Goal: Task Accomplishment & Management: Manage account settings

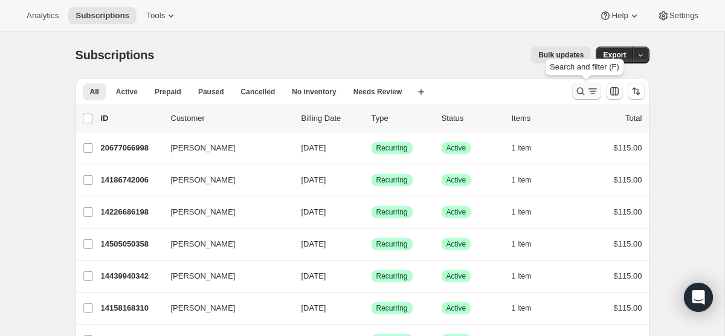
click at [577, 92] on icon "Search and filter results" at bounding box center [580, 92] width 8 height 8
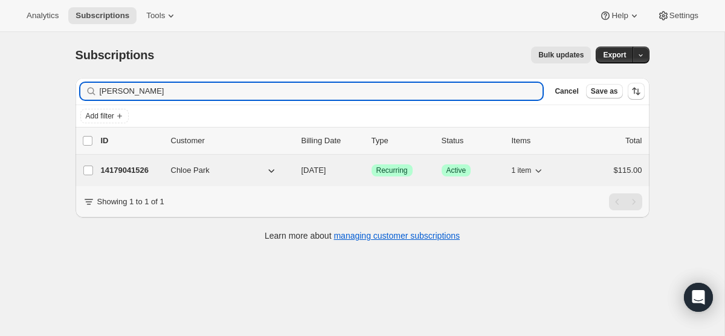
type input "[PERSON_NAME]"
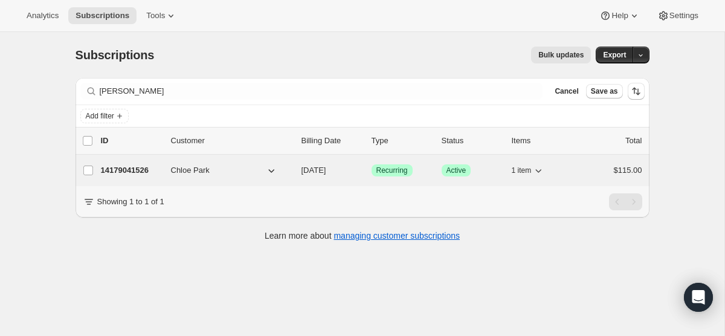
click at [150, 169] on p "14179041526" at bounding box center [131, 170] width 60 height 12
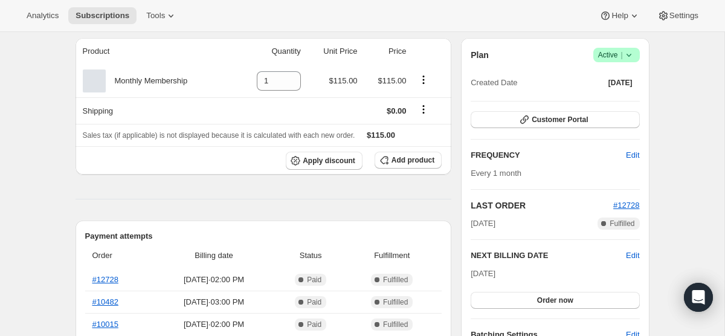
scroll to position [111, 0]
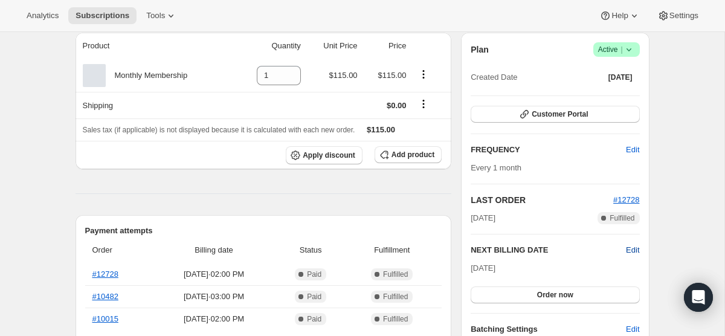
click at [628, 253] on span "Edit" at bounding box center [632, 250] width 13 height 12
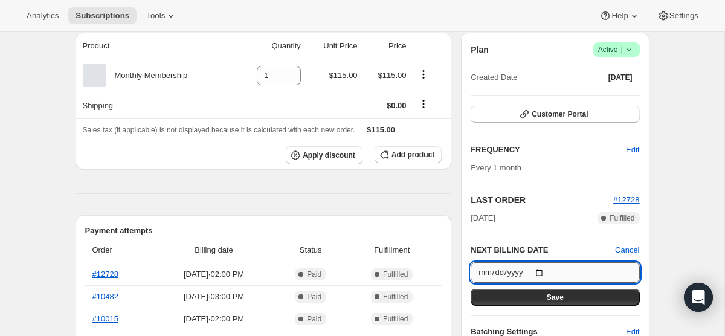
click at [539, 273] on input "[DATE]" at bounding box center [555, 272] width 169 height 21
type input "[DATE]"
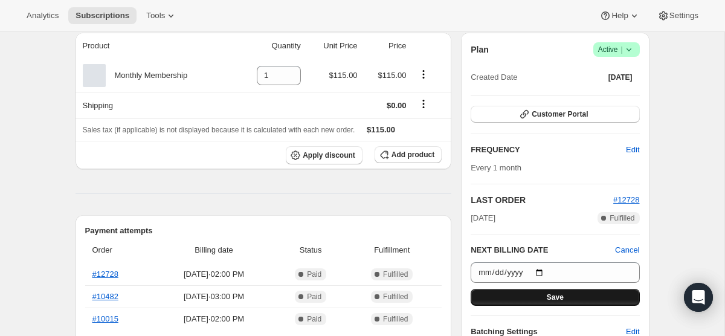
click at [581, 298] on button "Save" at bounding box center [555, 297] width 169 height 17
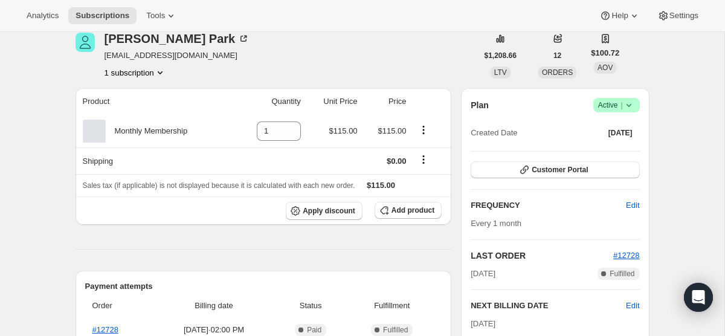
scroll to position [0, 0]
